Goal: Find specific page/section: Find specific page/section

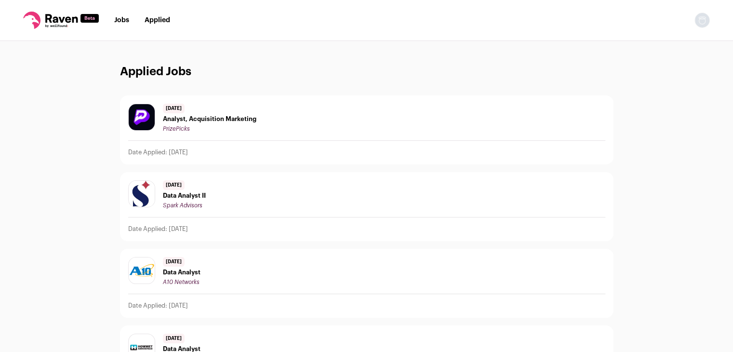
click at [153, 19] on link "Applied" at bounding box center [158, 20] width 26 height 7
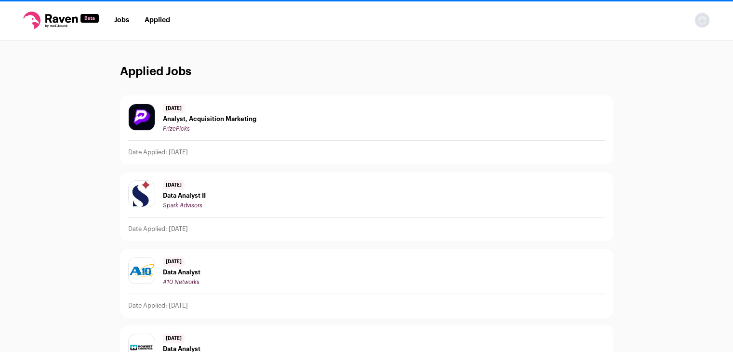
click at [153, 19] on link "Applied" at bounding box center [158, 20] width 26 height 7
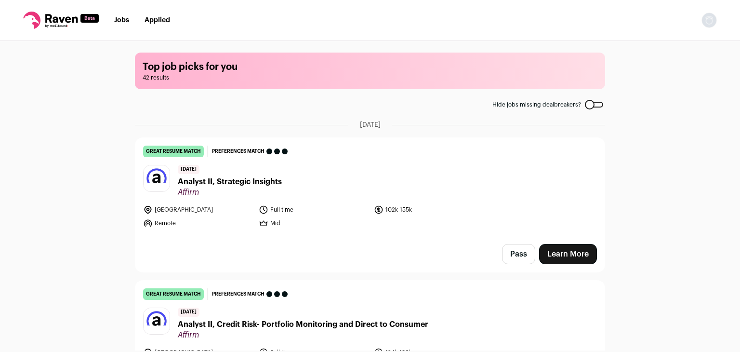
click at [121, 20] on link "Jobs" at bounding box center [121, 20] width 15 height 7
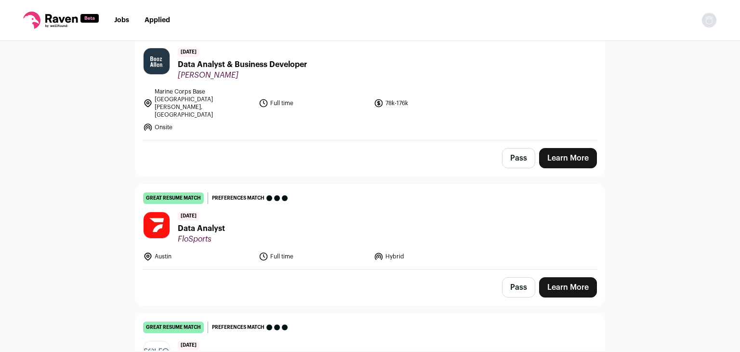
scroll to position [723, 0]
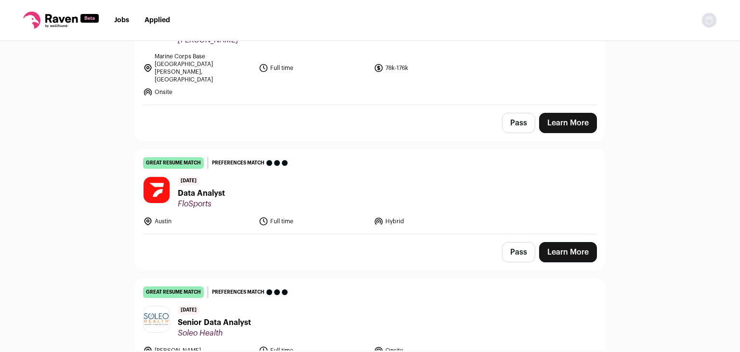
click at [204, 187] on span "Data Analyst" at bounding box center [201, 193] width 47 height 12
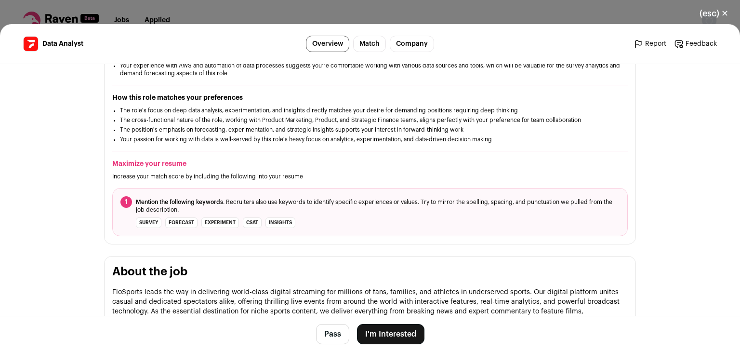
scroll to position [241, 0]
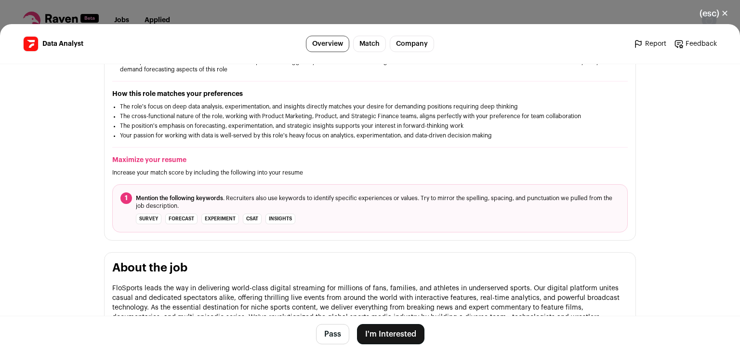
click at [720, 16] on button "(esc) ✕" at bounding box center [714, 13] width 52 height 21
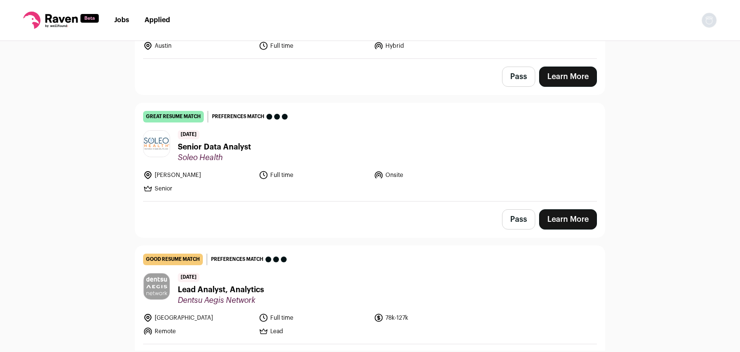
scroll to position [916, 0]
